Goal: Task Accomplishment & Management: Manage account settings

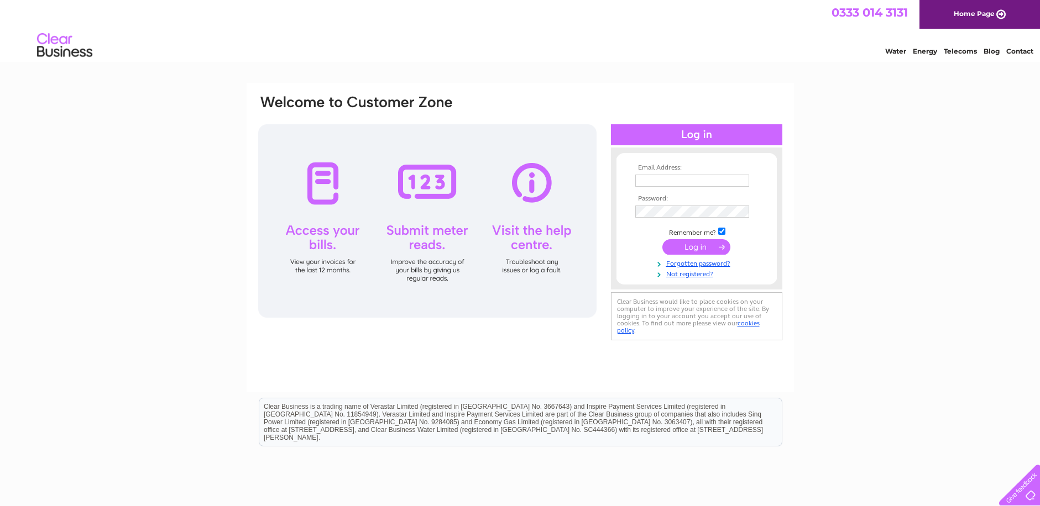
type input "[EMAIL_ADDRESS][DOMAIN_NAME]"
click at [703, 243] on input "submit" at bounding box center [696, 246] width 68 height 15
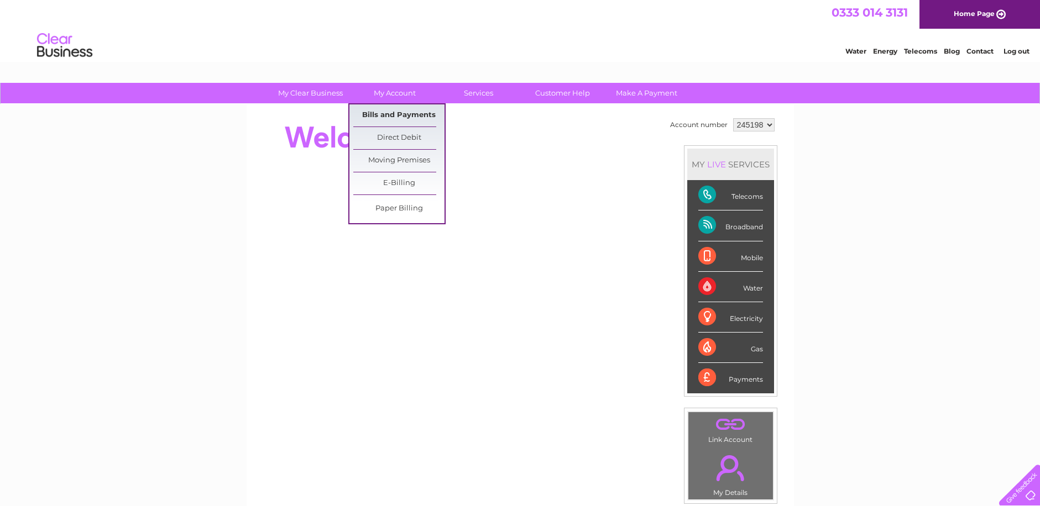
click at [402, 116] on link "Bills and Payments" at bounding box center [398, 115] width 91 height 22
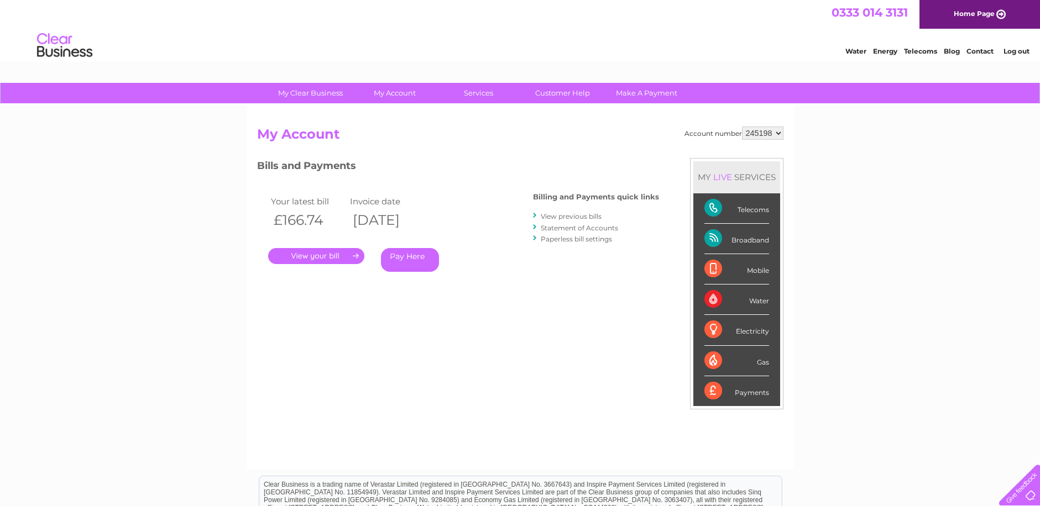
click at [333, 258] on link "." at bounding box center [316, 256] width 96 height 16
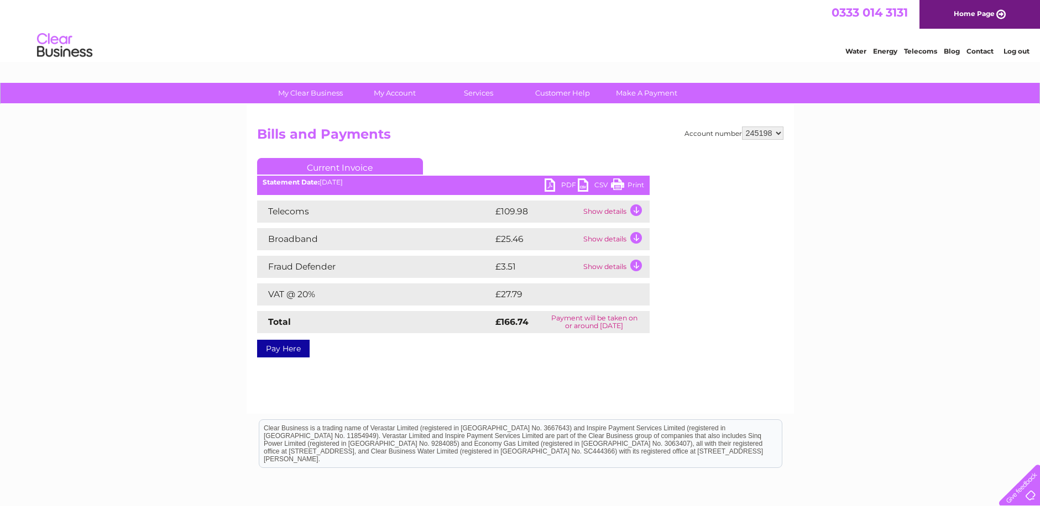
click at [559, 186] on link "PDF" at bounding box center [560, 187] width 33 height 16
click at [552, 186] on link "PDF" at bounding box center [560, 187] width 33 height 16
